Goal: Task Accomplishment & Management: Use online tool/utility

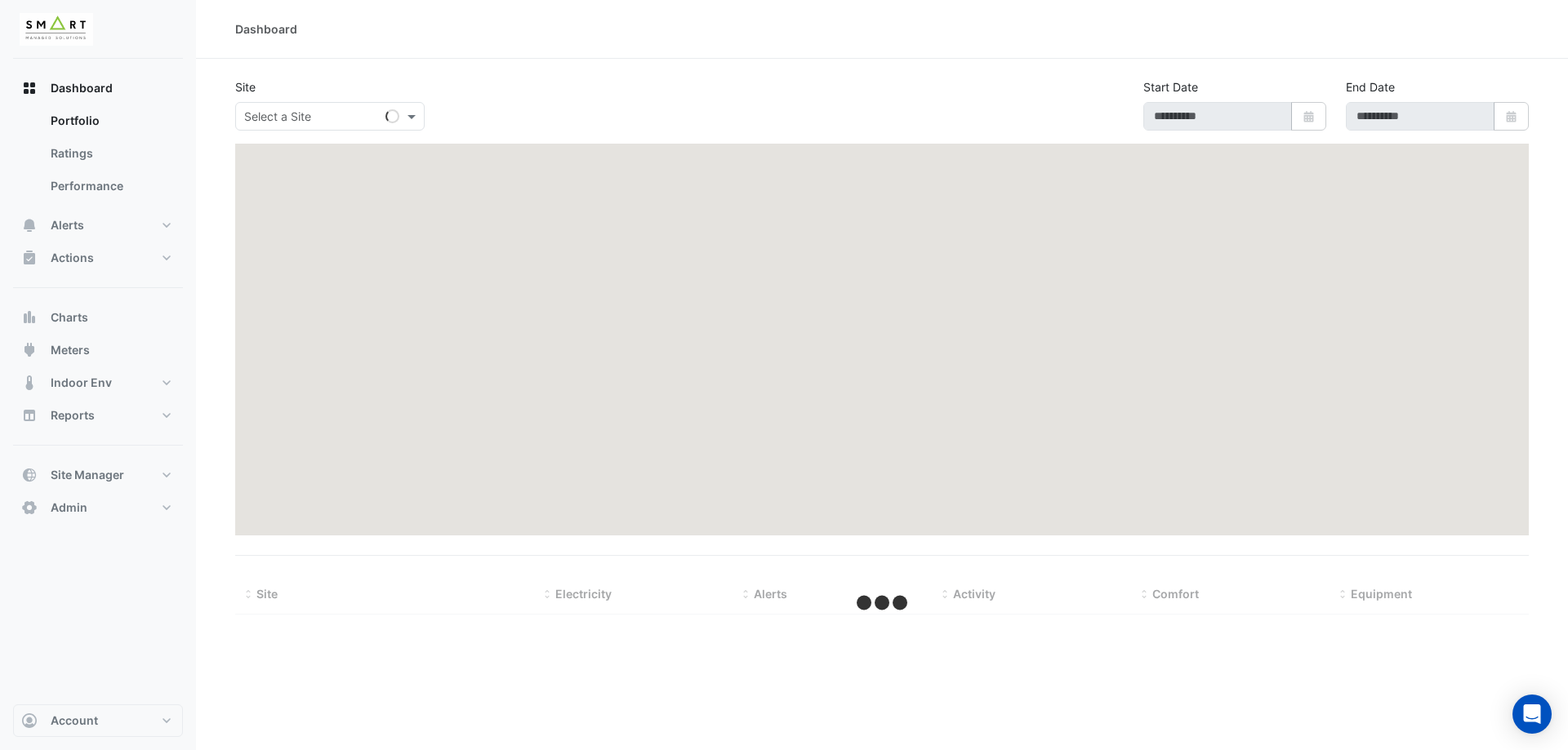
select select "***"
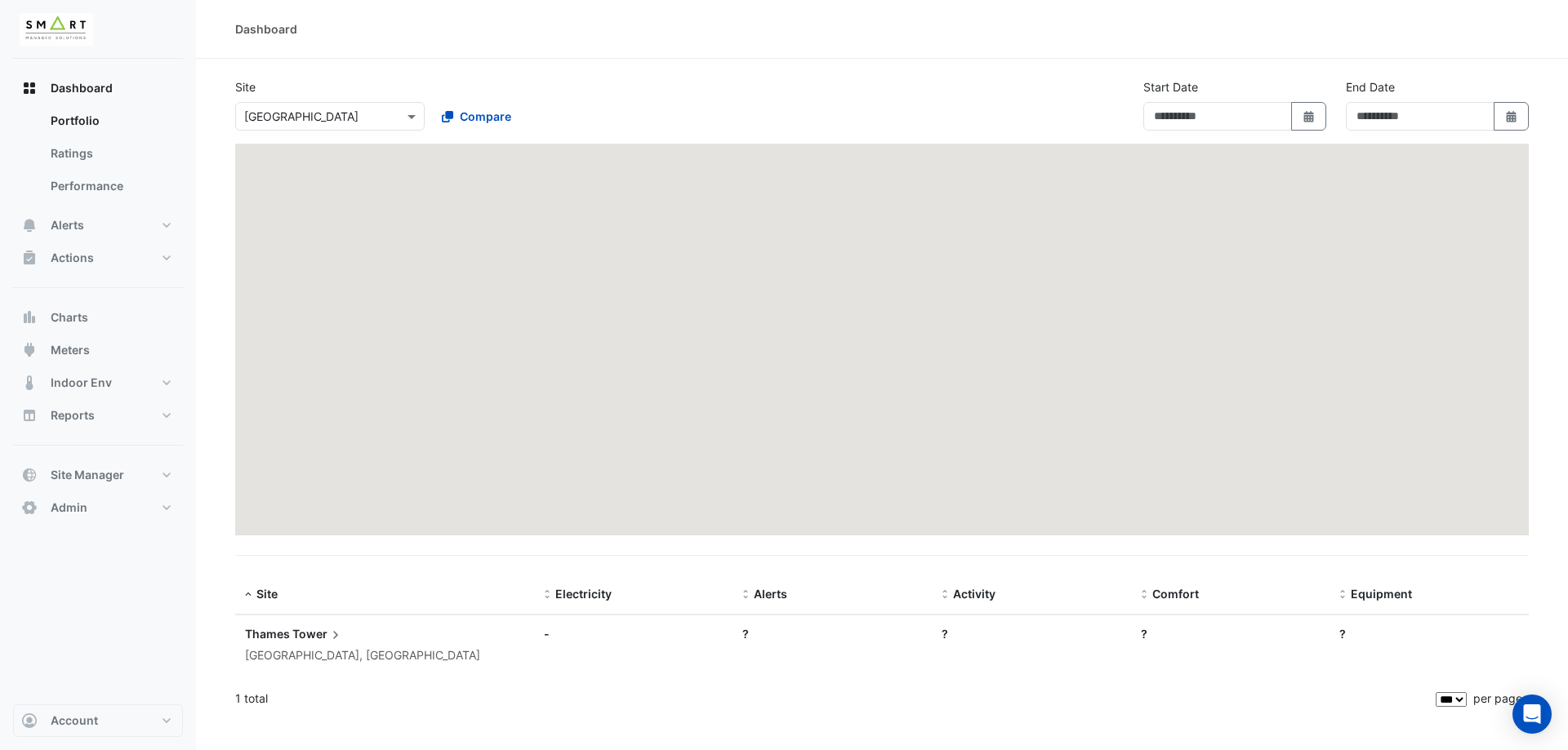
type input "**********"
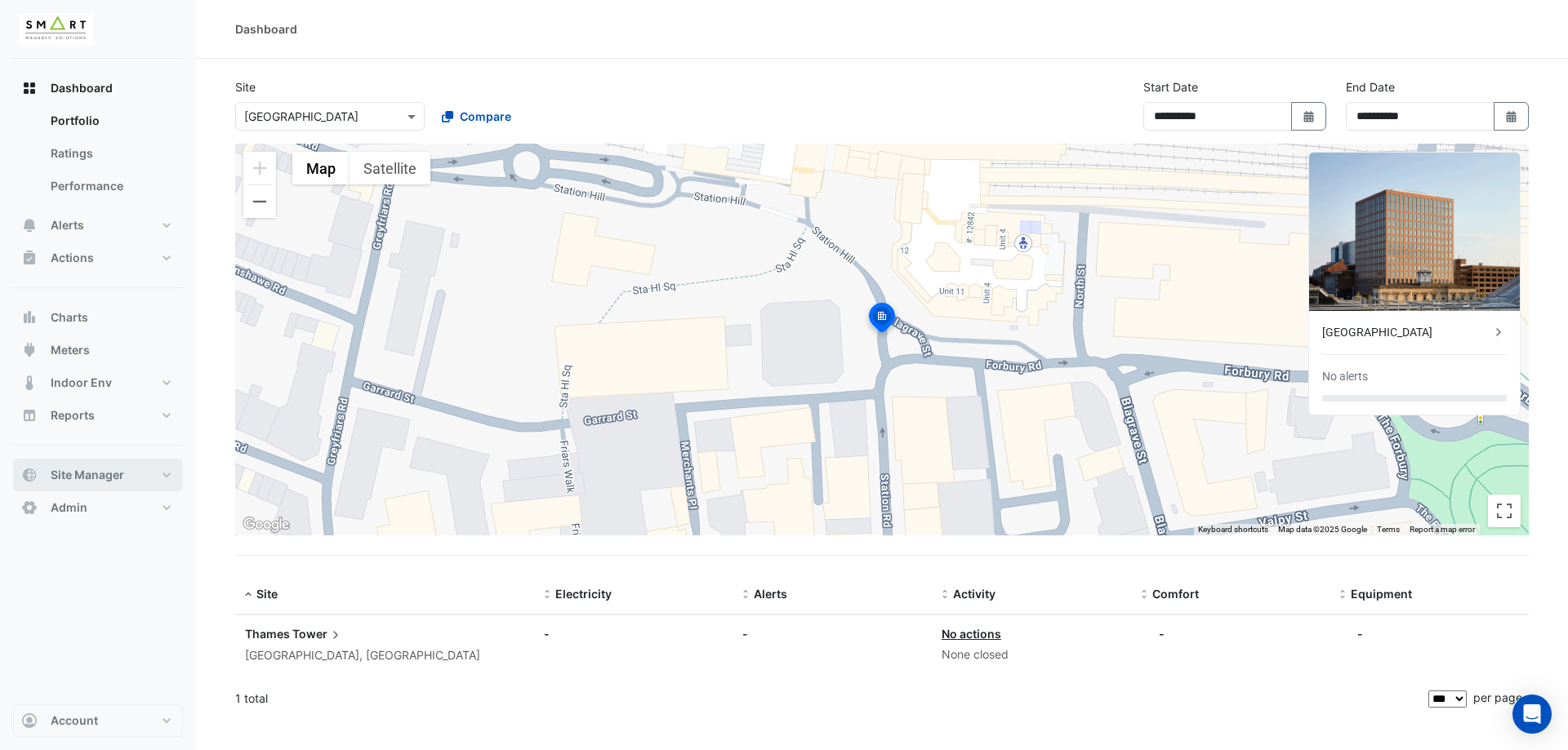
click at [132, 485] on button "Site Manager" at bounding box center [97, 476] width 170 height 33
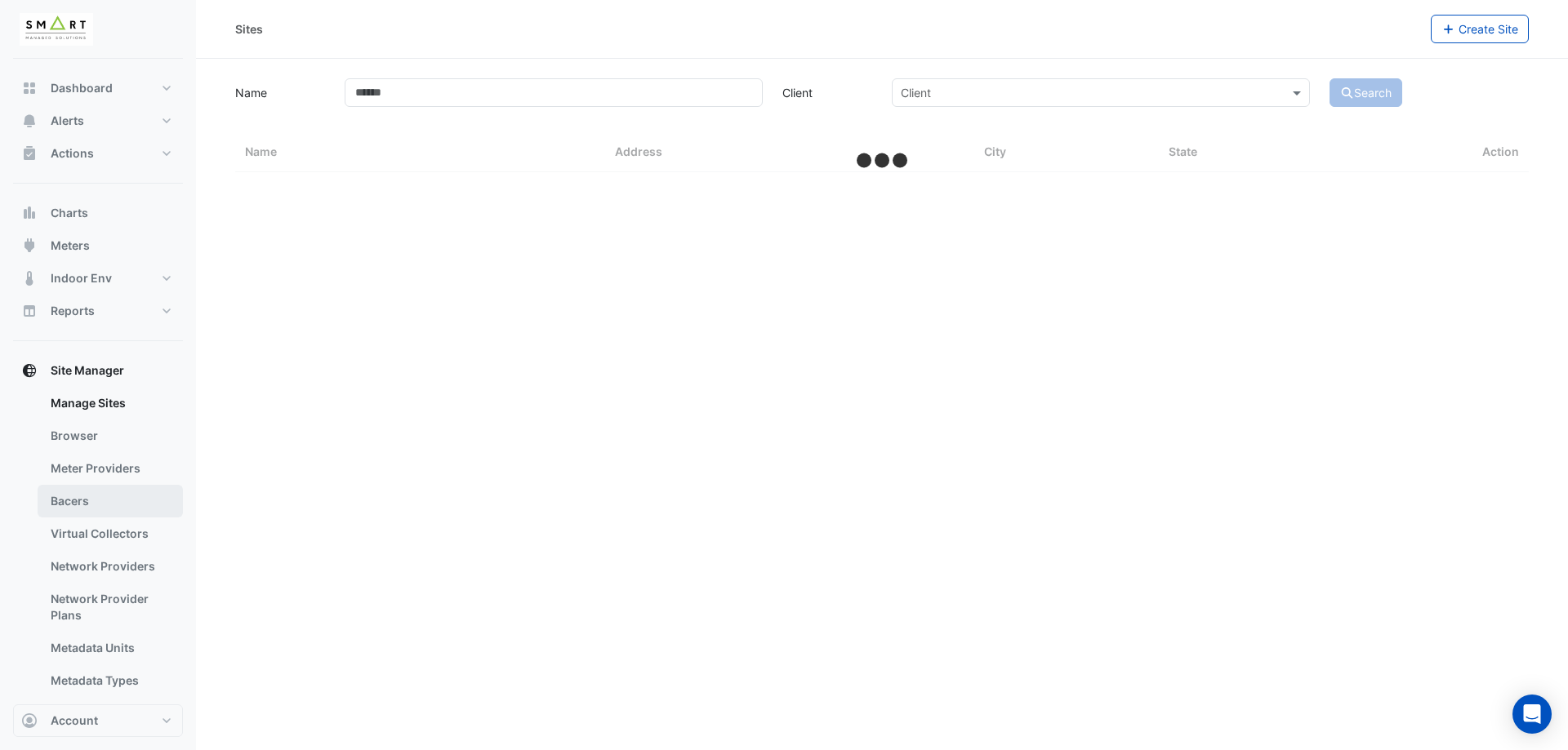
click at [108, 494] on link "Bacers" at bounding box center [110, 501] width 145 height 33
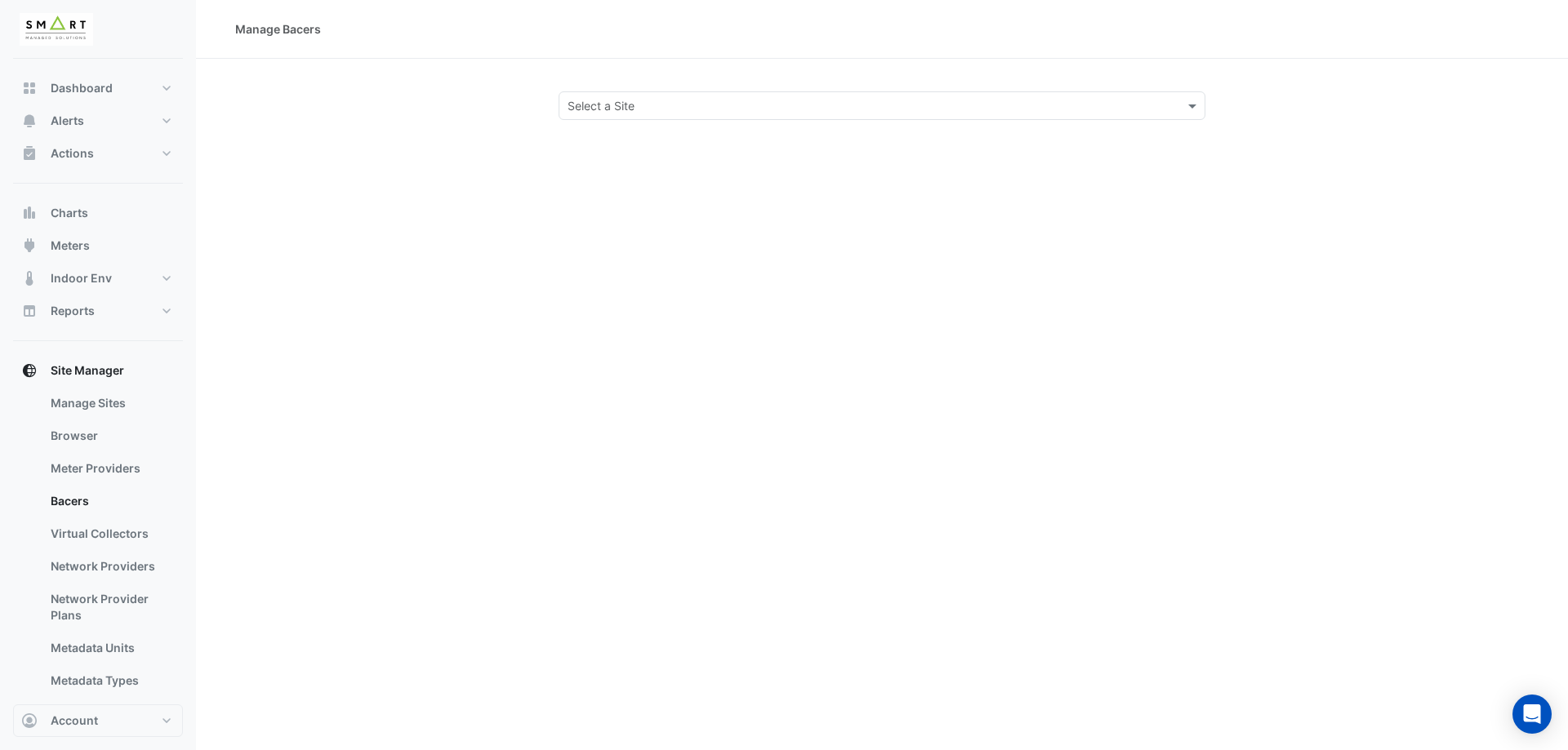
click at [792, 102] on input "text" at bounding box center [865, 106] width 596 height 17
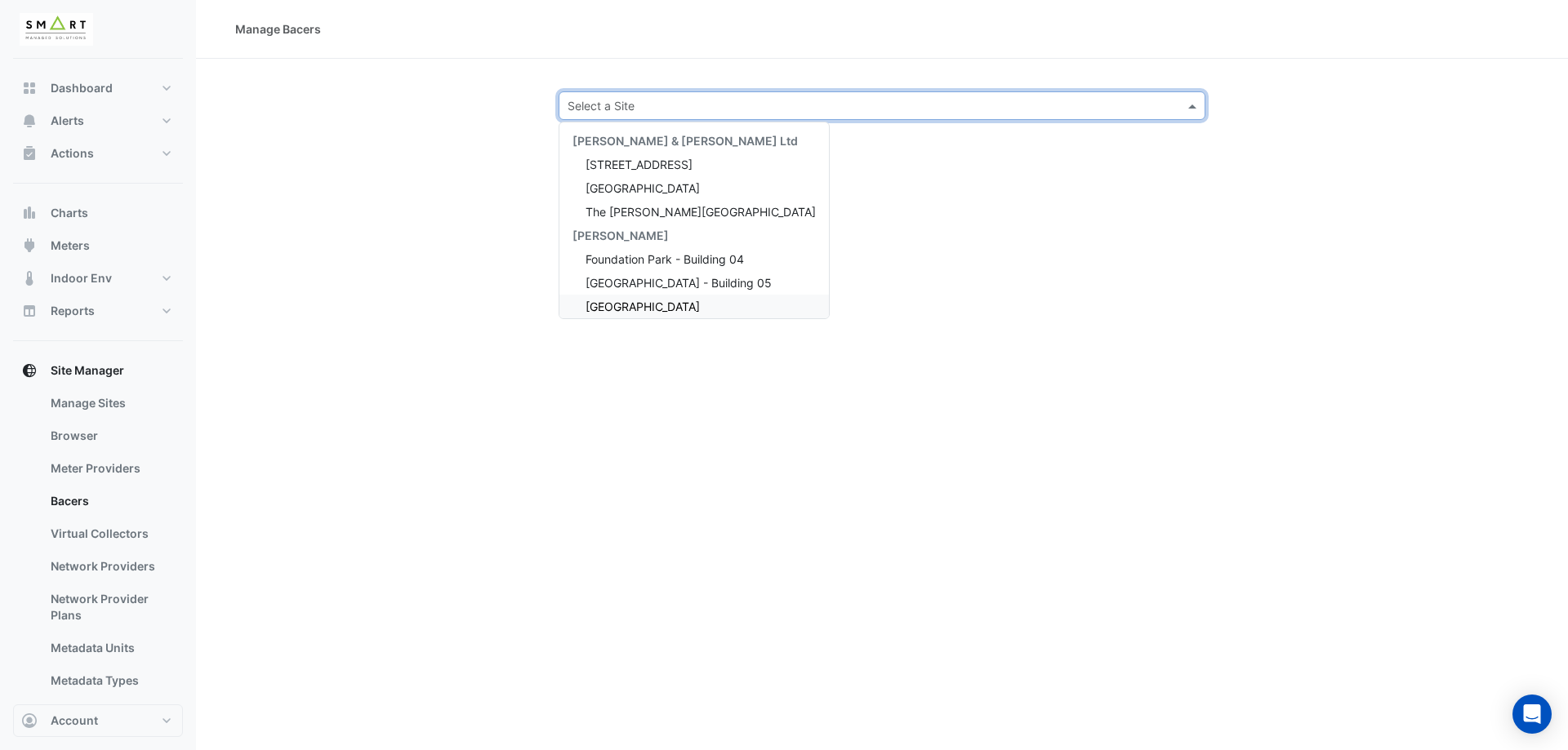
click at [698, 308] on div "[GEOGRAPHIC_DATA]" at bounding box center [694, 307] width 269 height 24
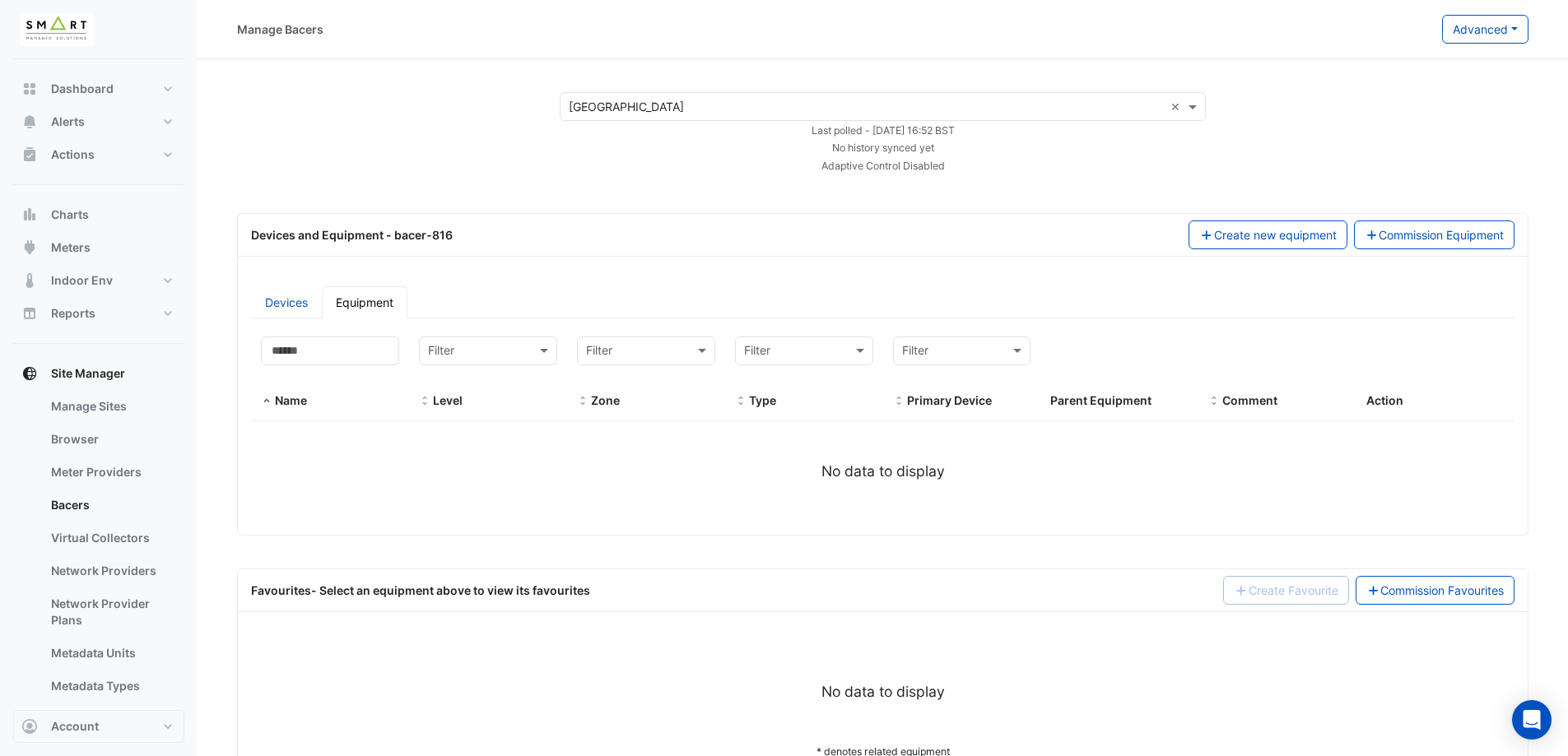
click at [1235, 140] on div "Select a Site × Marble Arch Place × Last polled - [DATE] 16:52 BST No history s…" at bounding box center [883, 133] width 1331 height 81
click at [514, 182] on app-bacers "Select a Site × Marble Arch Place × Last polled - [DATE] 16:52 BST No history s…" at bounding box center [882, 433] width 1291 height 682
click at [303, 303] on link "Devices" at bounding box center [286, 302] width 70 height 32
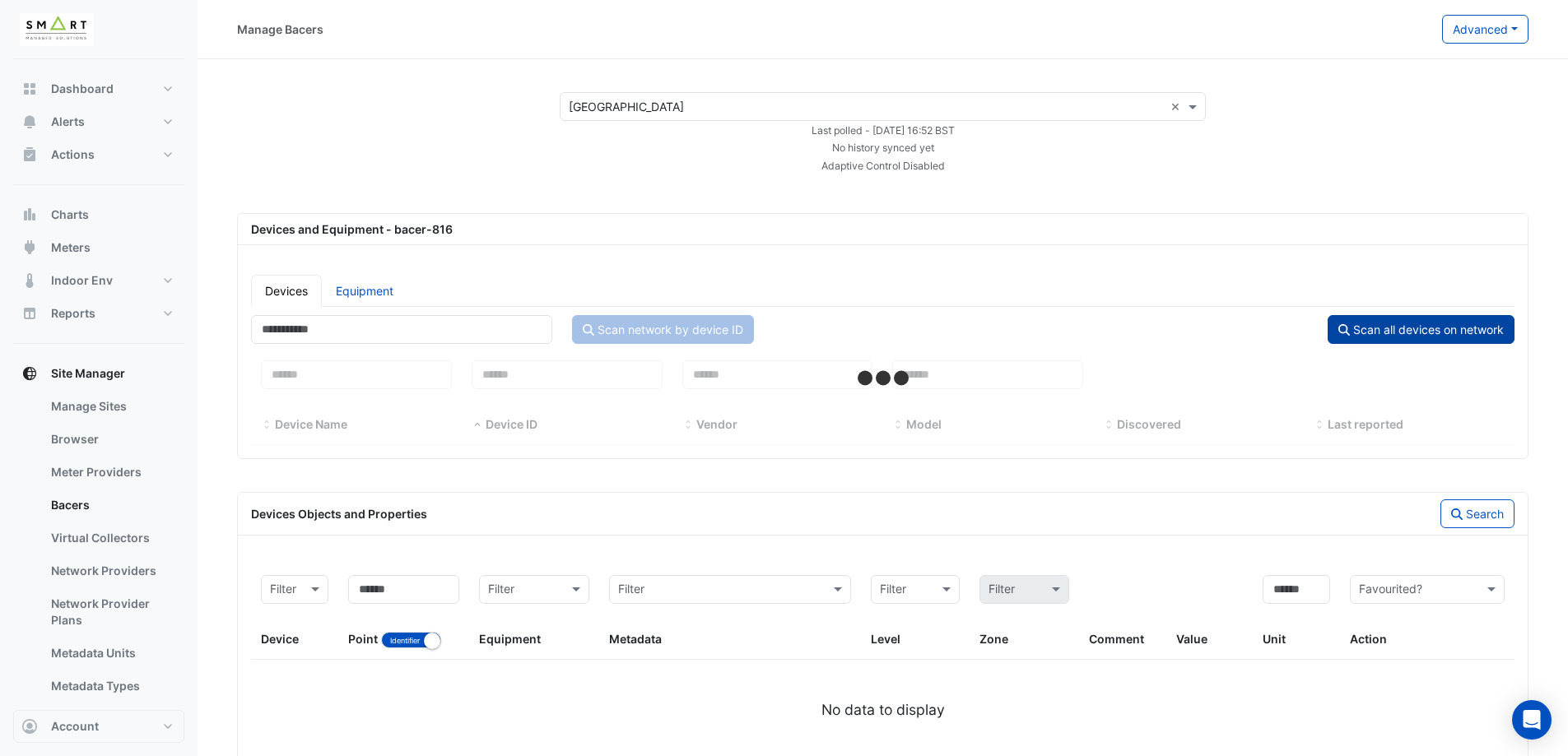
click at [1416, 328] on button "Scan all devices on network" at bounding box center [1421, 329] width 187 height 29
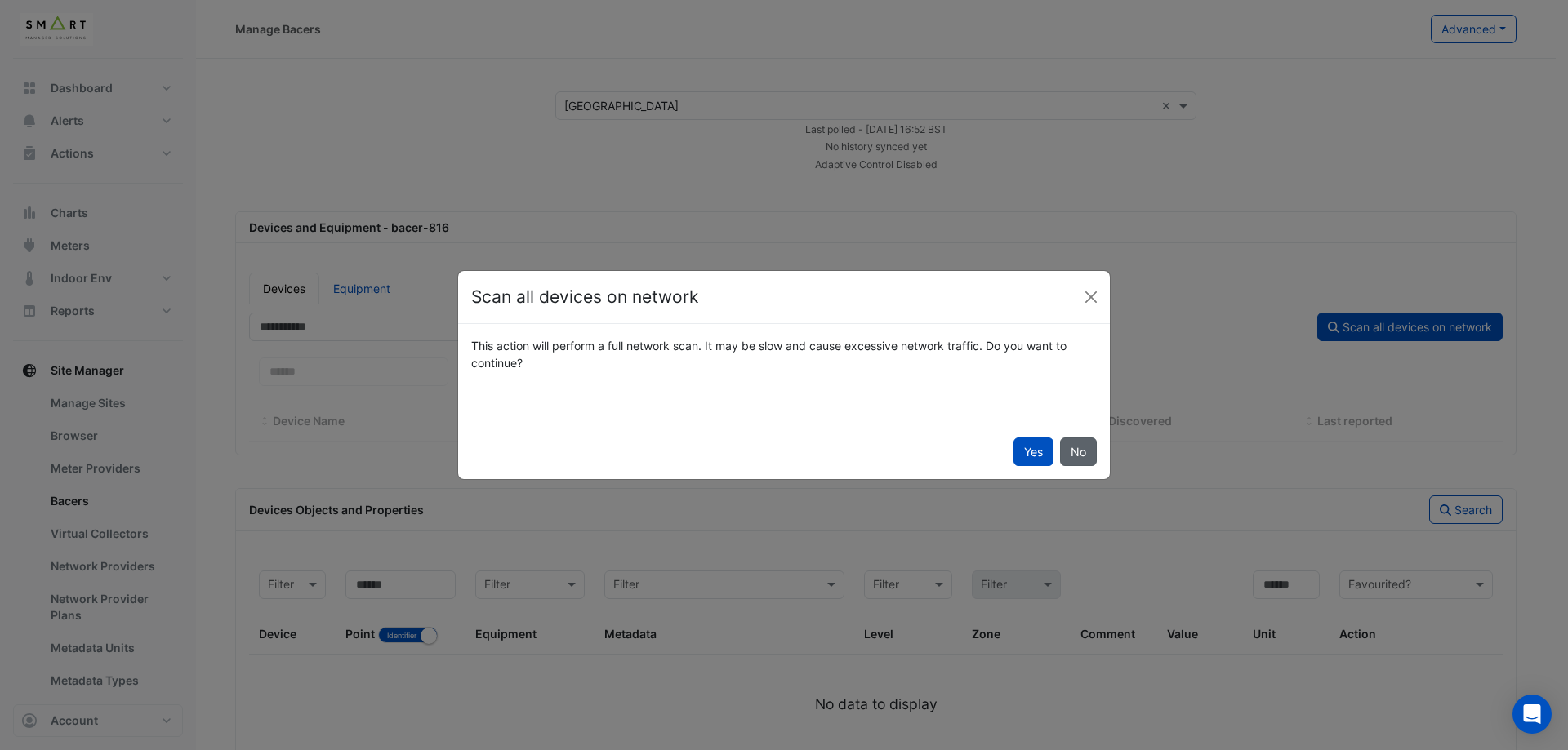
select select "***"
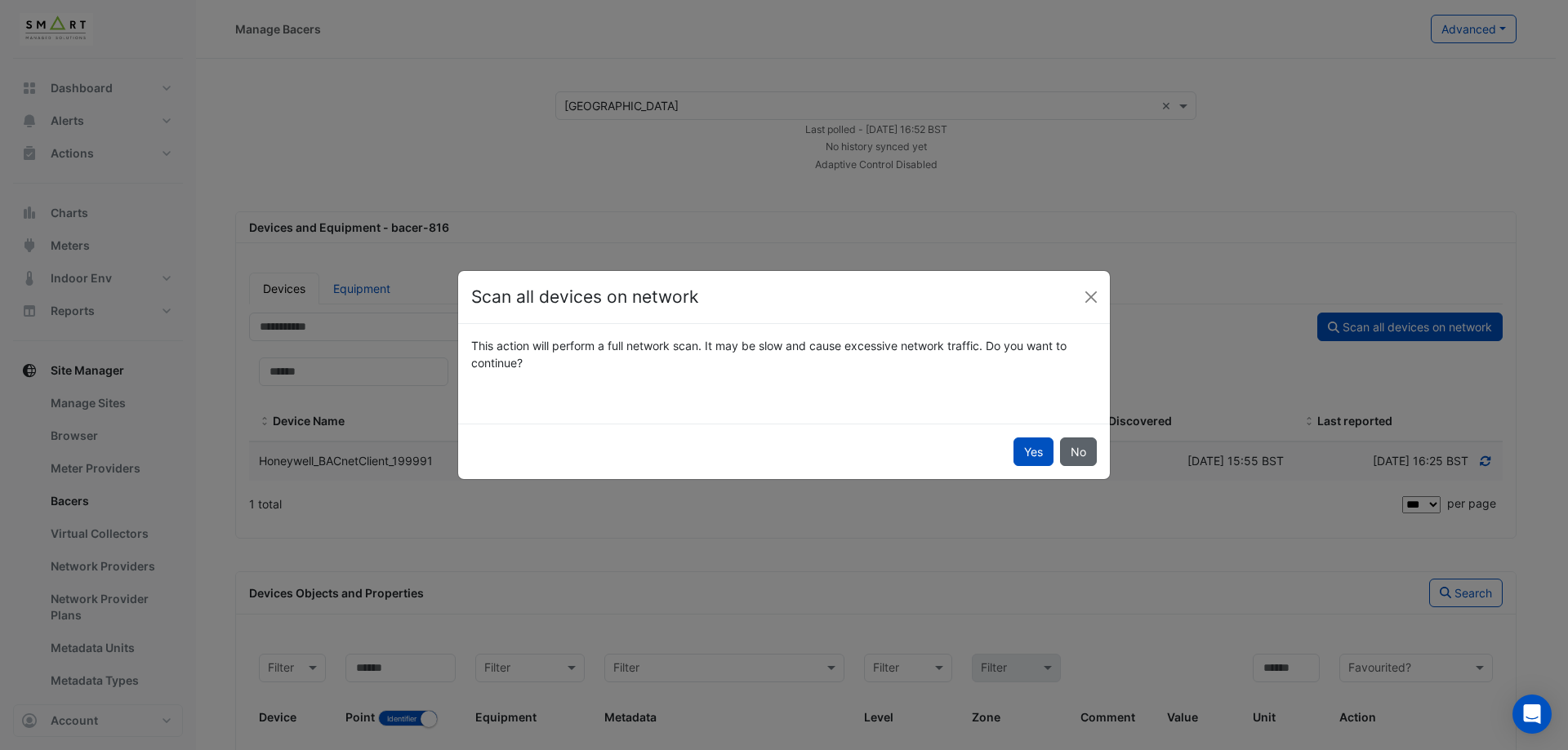
click at [1073, 461] on button "No" at bounding box center [1078, 452] width 37 height 28
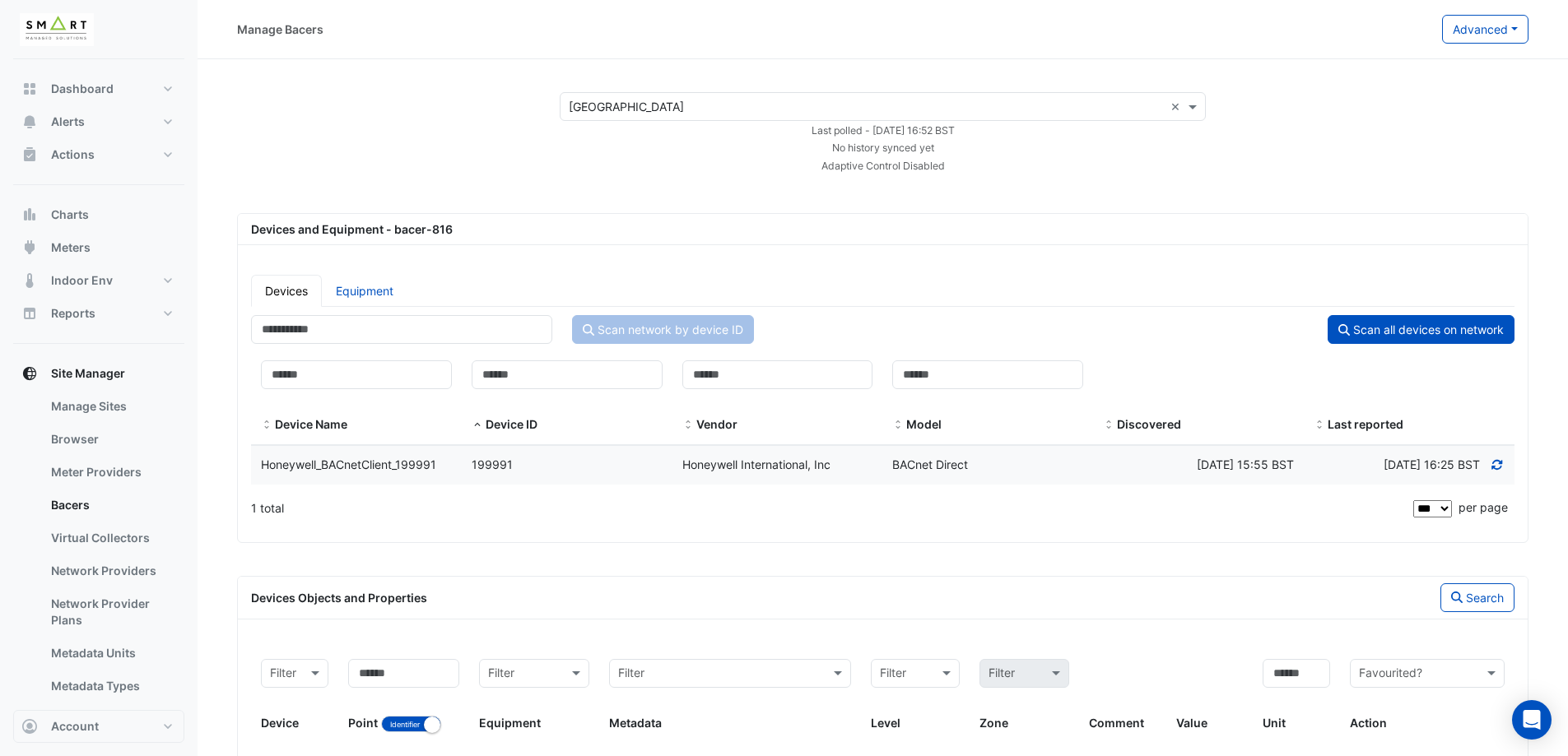
click at [1348, 165] on div "Select a Site × Marble Arch Place × Last polled - [DATE] 16:52 BST No history s…" at bounding box center [883, 133] width 1331 height 81
click at [1401, 329] on button "Scan all devices on network" at bounding box center [1421, 329] width 187 height 29
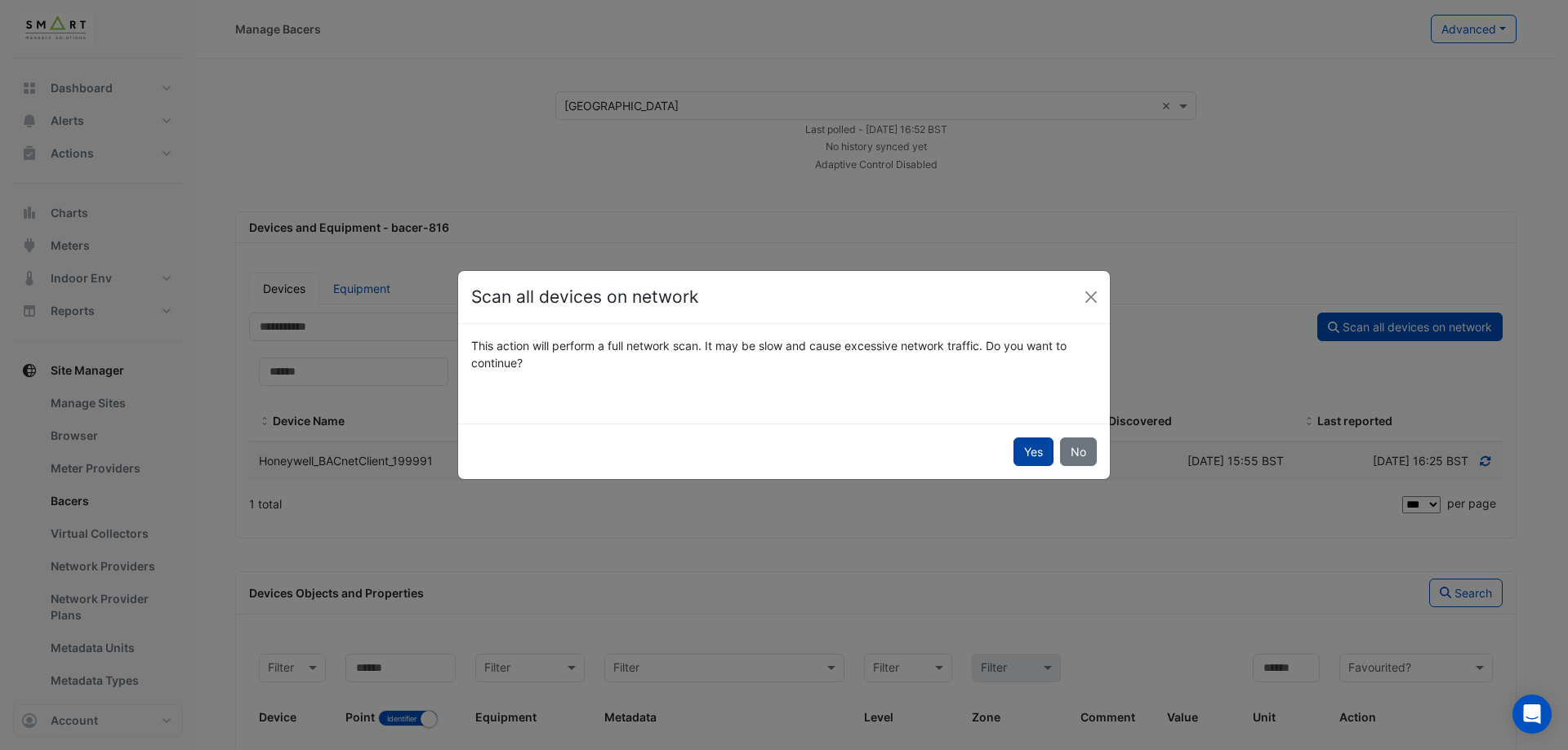
click at [1029, 449] on button "Yes" at bounding box center [1034, 452] width 40 height 28
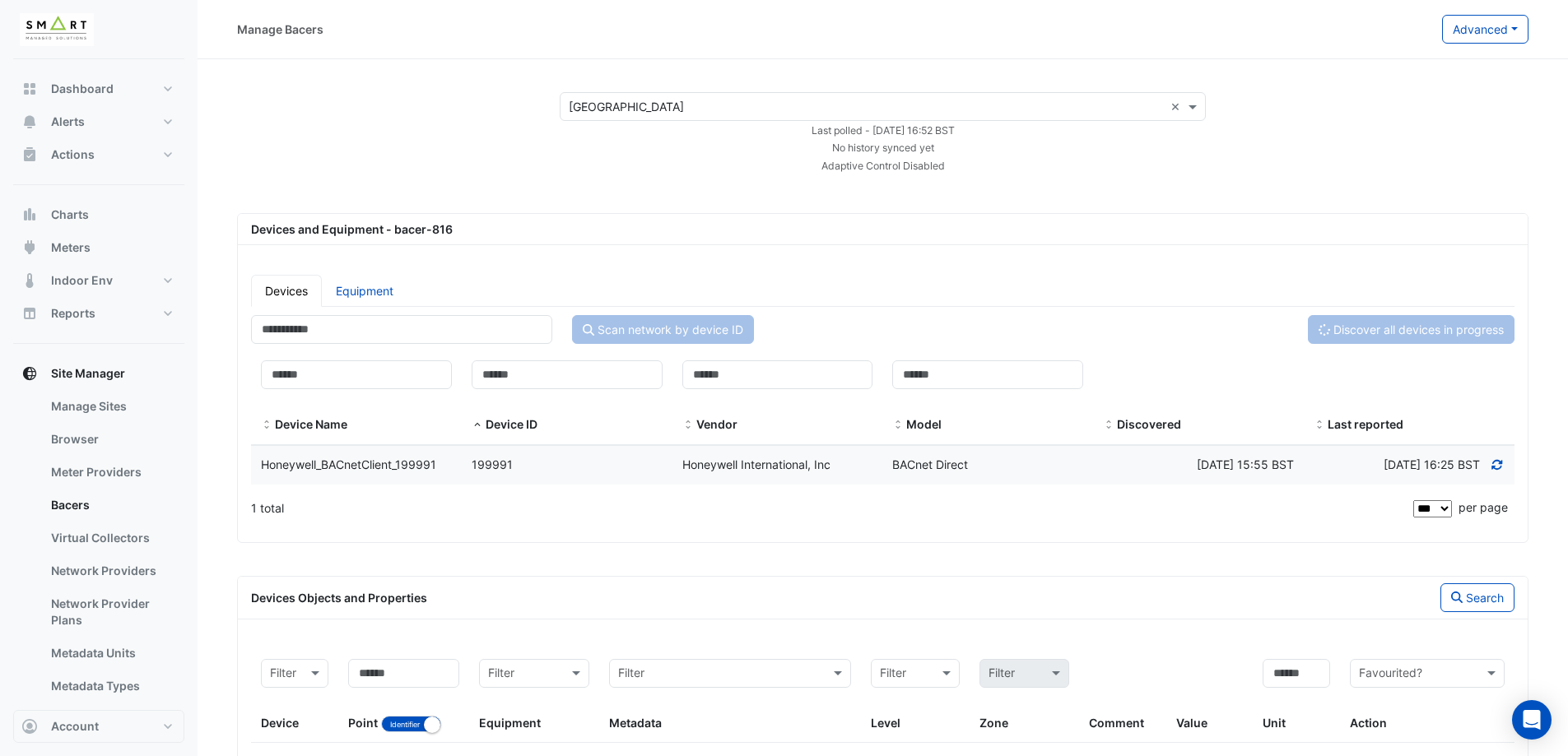
click at [1087, 720] on datatable-header-cell "Comment" at bounding box center [1123, 697] width 87 height 94
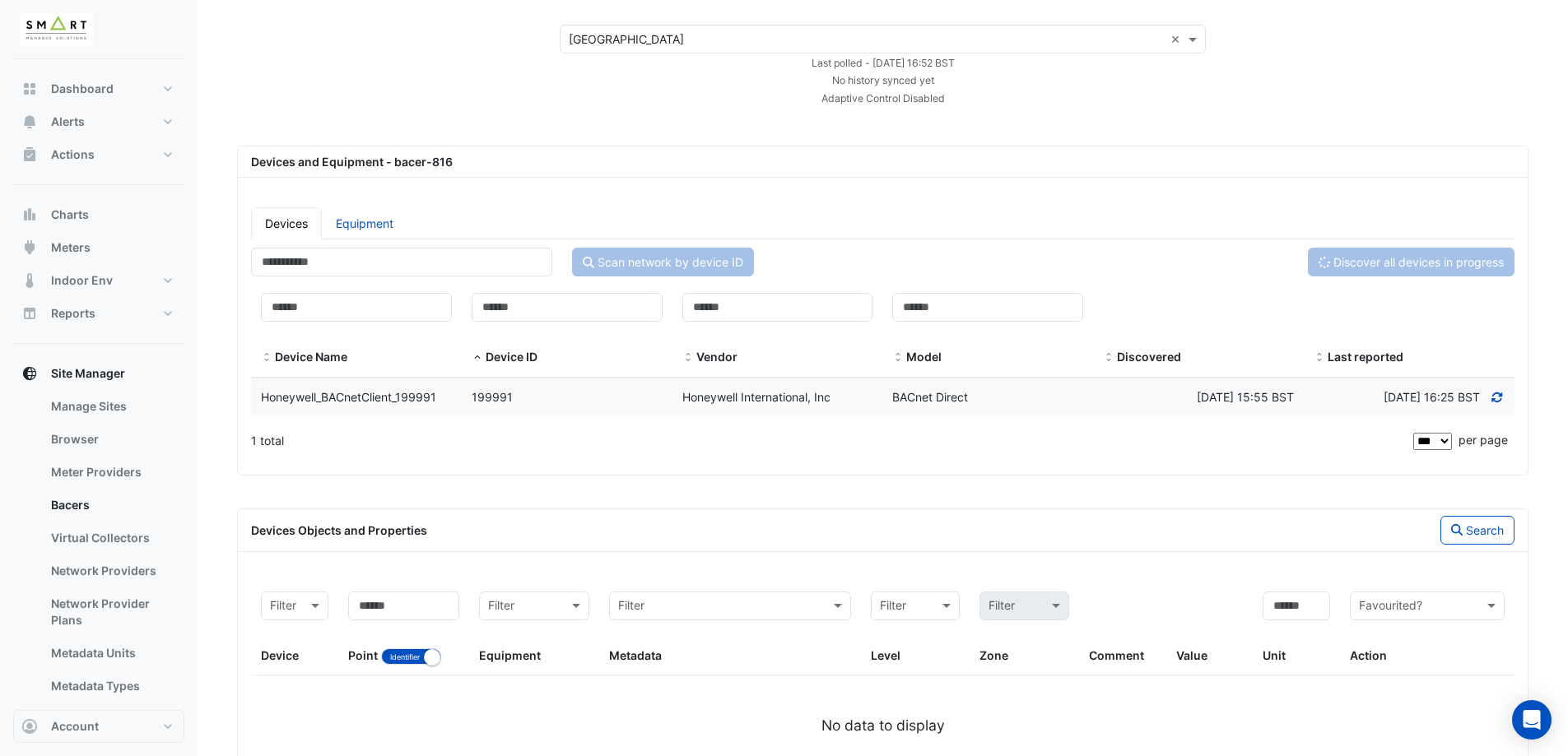
scroll to position [135, 0]
